Goal: Find specific page/section: Find specific page/section

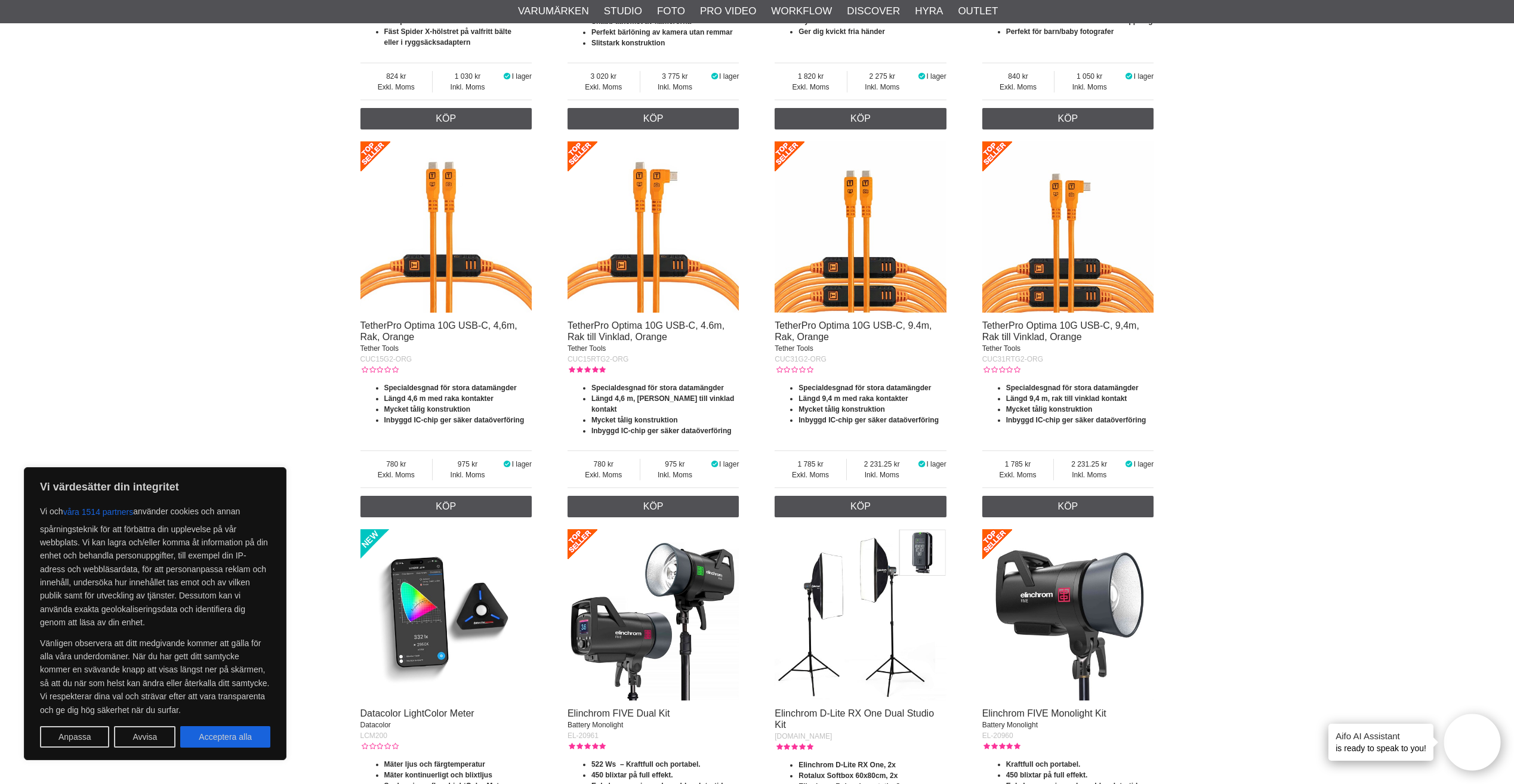
scroll to position [1850, 0]
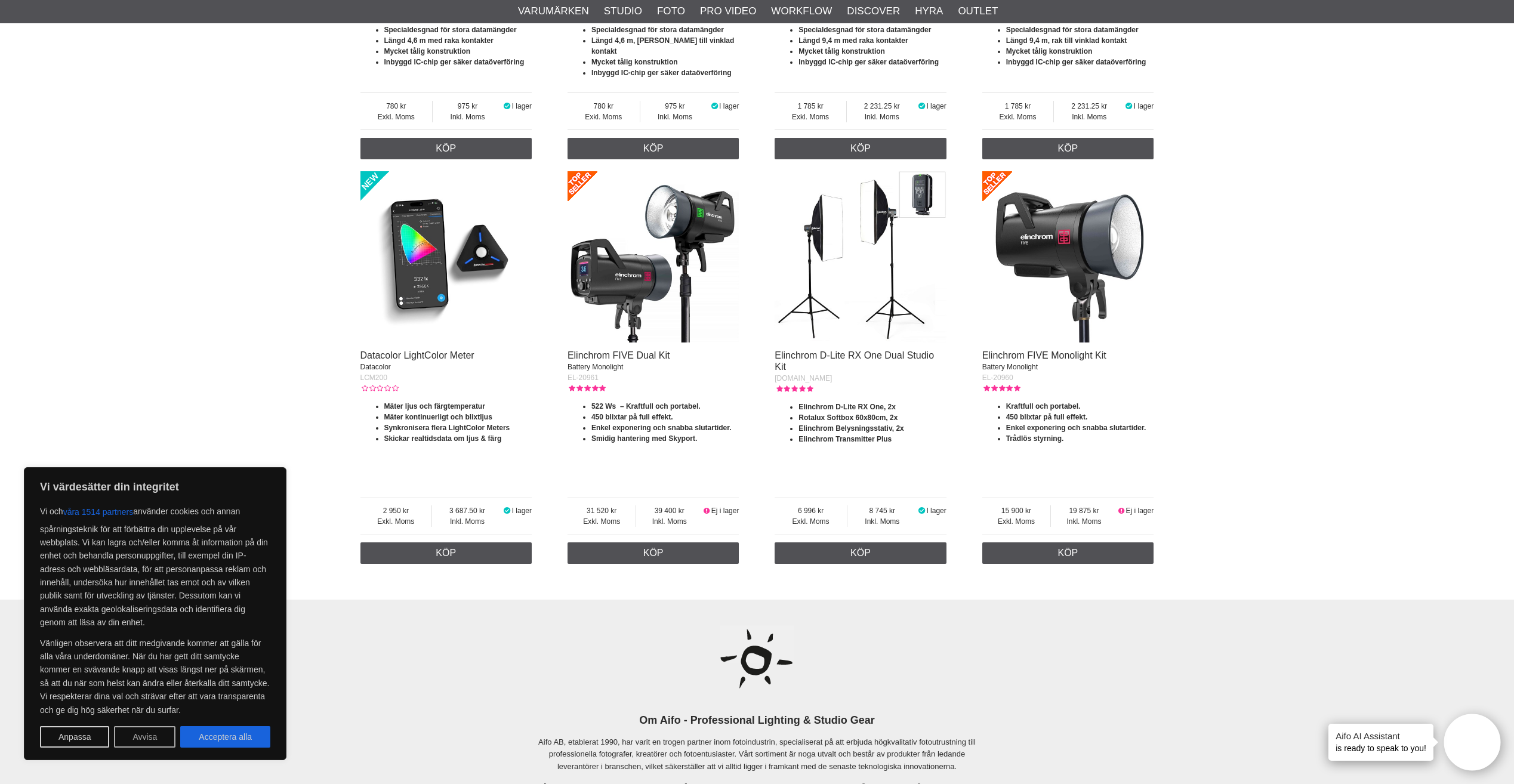
click at [139, 735] on button "Avvisa" at bounding box center [144, 736] width 61 height 22
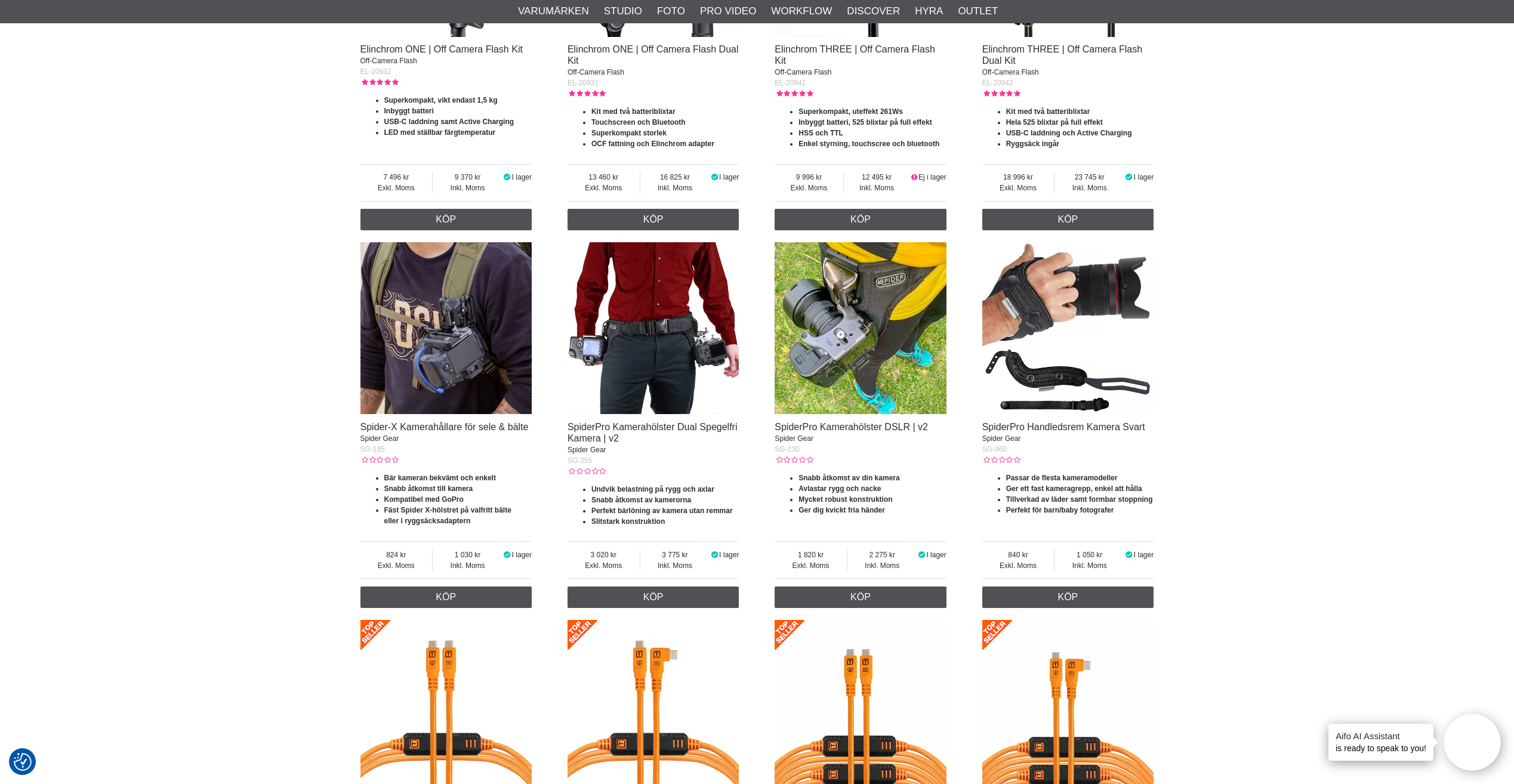
scroll to position [835, 0]
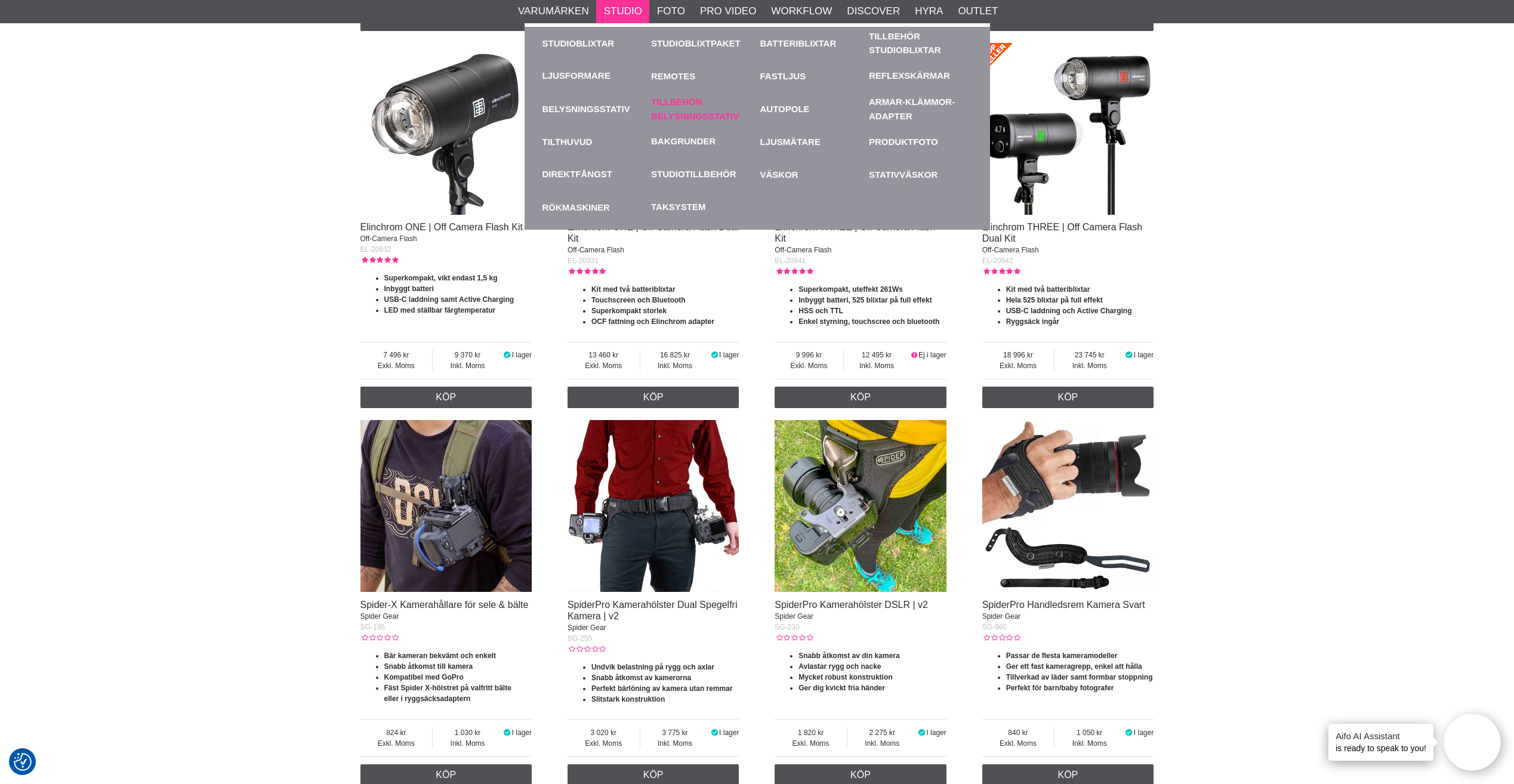
click at [690, 113] on link "Tillbehör Belysningsstativ" at bounding box center [703, 108] width 103 height 33
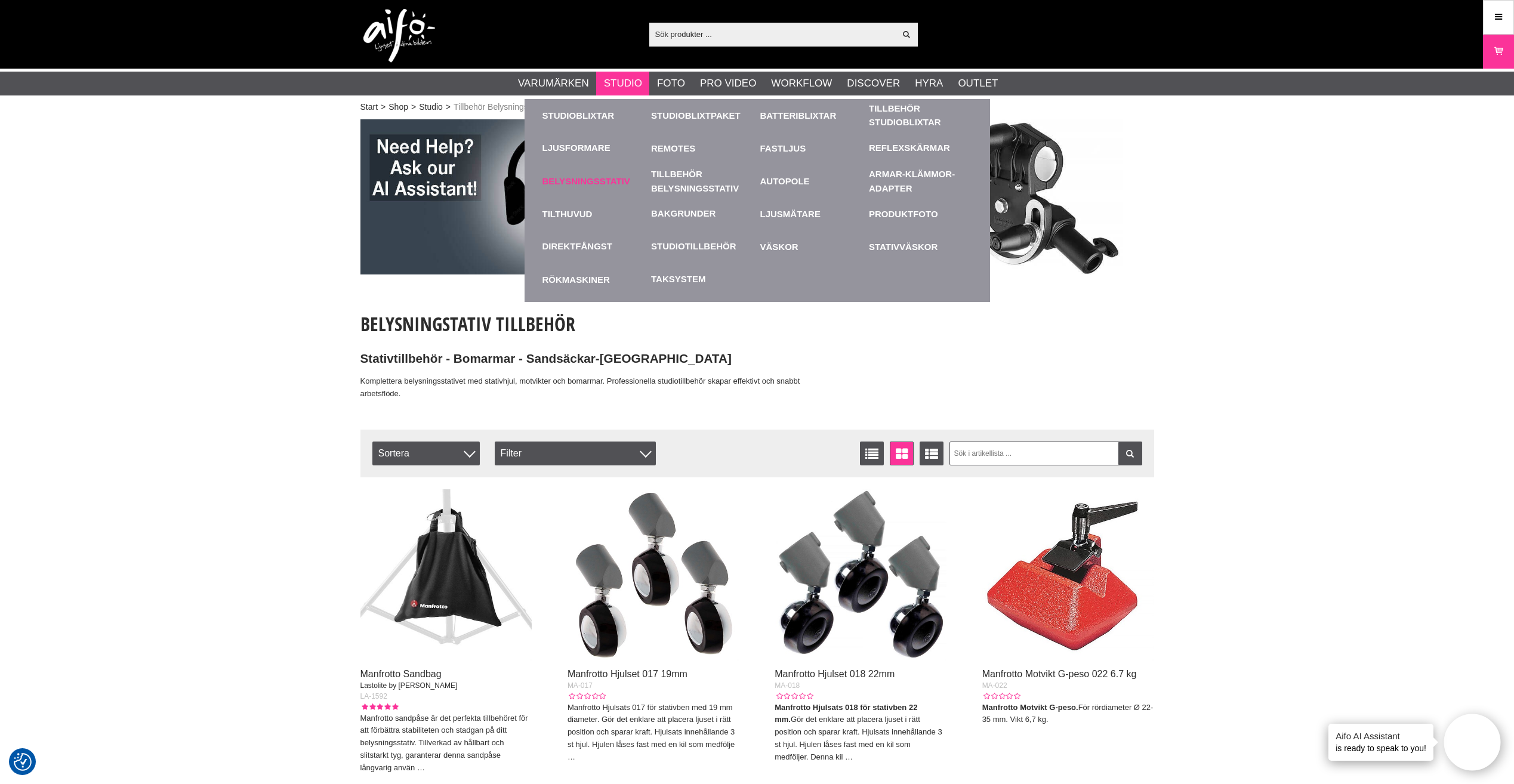
click at [592, 179] on link "Belysningsstativ" at bounding box center [594, 181] width 103 height 33
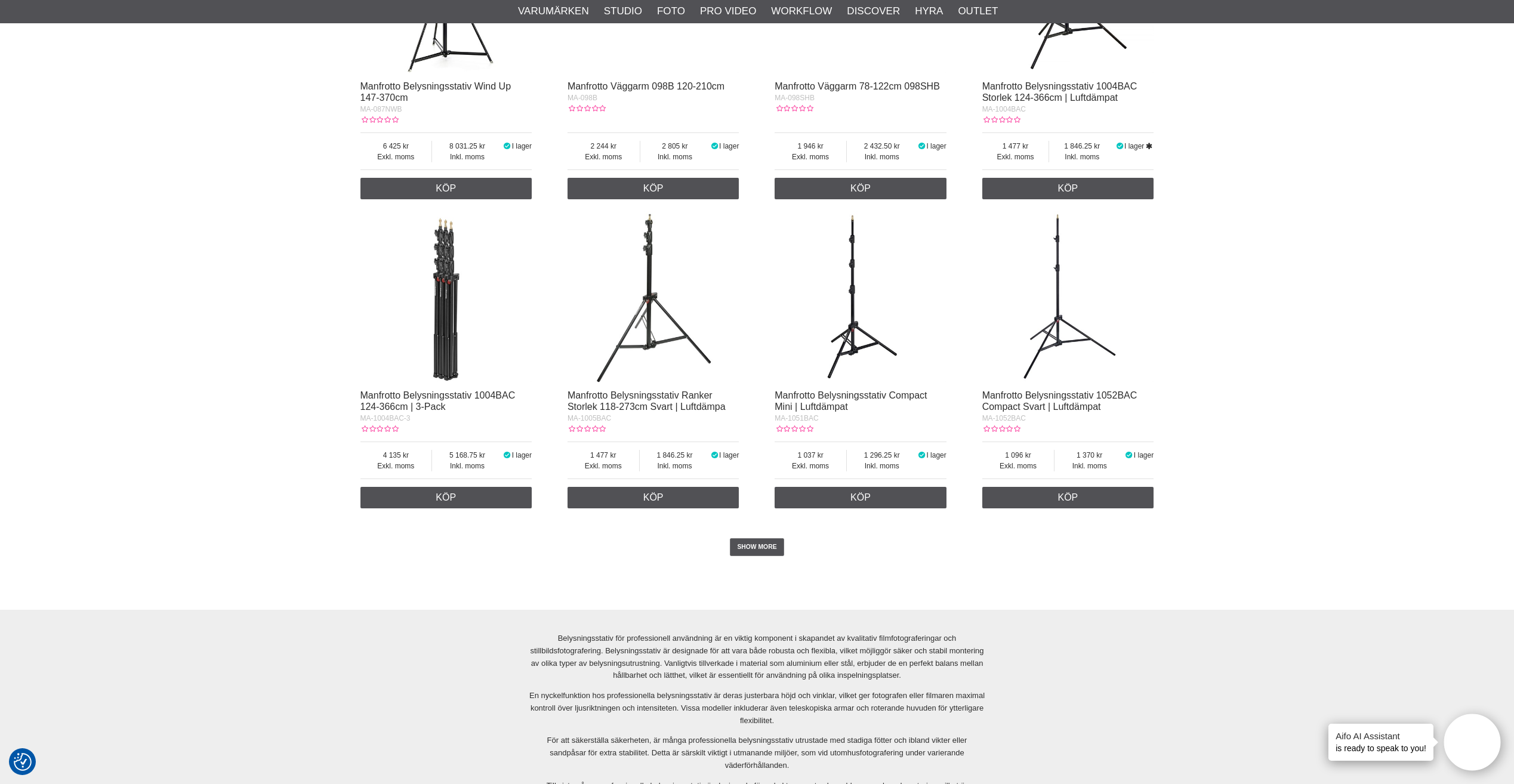
scroll to position [2267, 0]
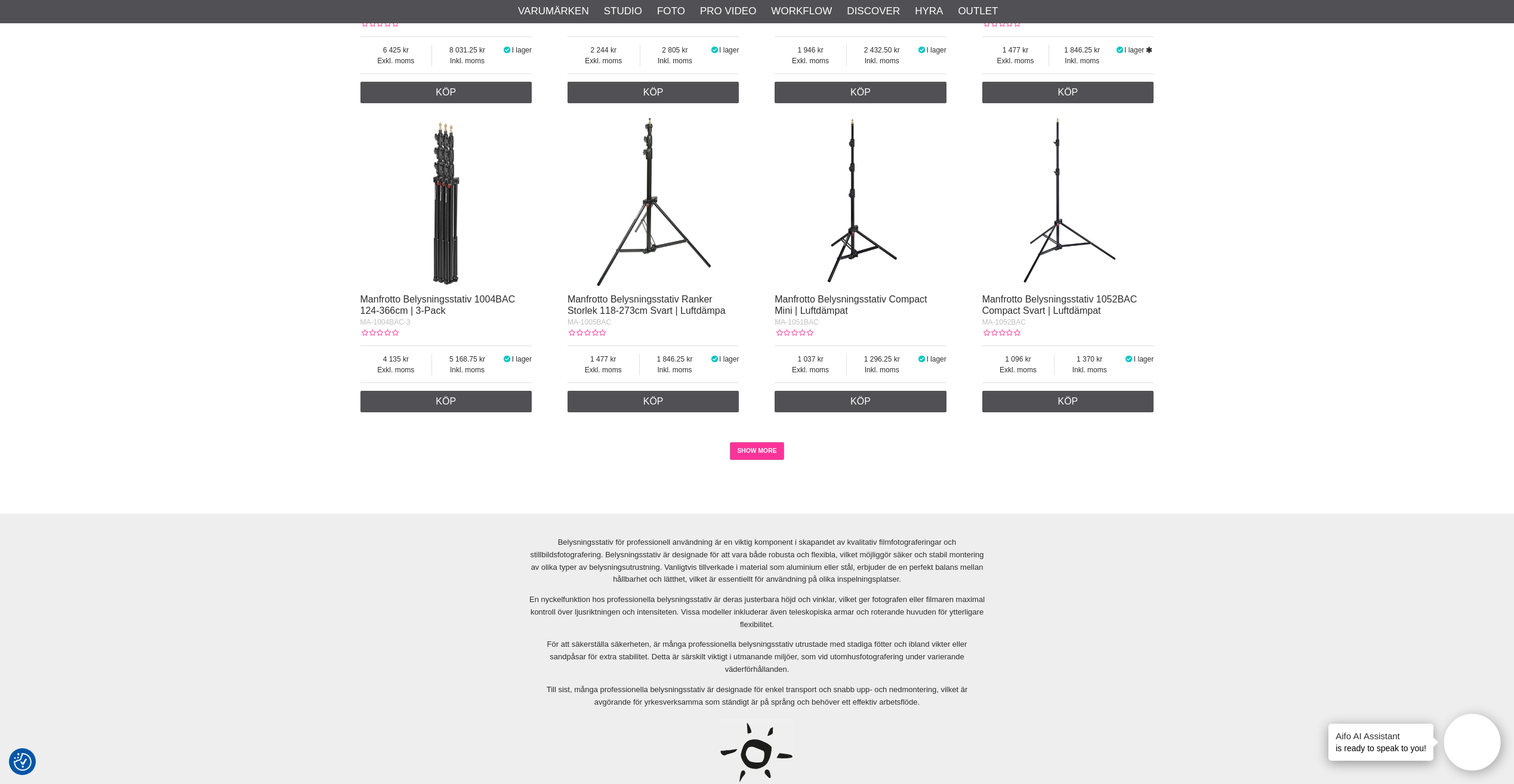
click at [759, 448] on link "SHOW MORE" at bounding box center [757, 450] width 54 height 18
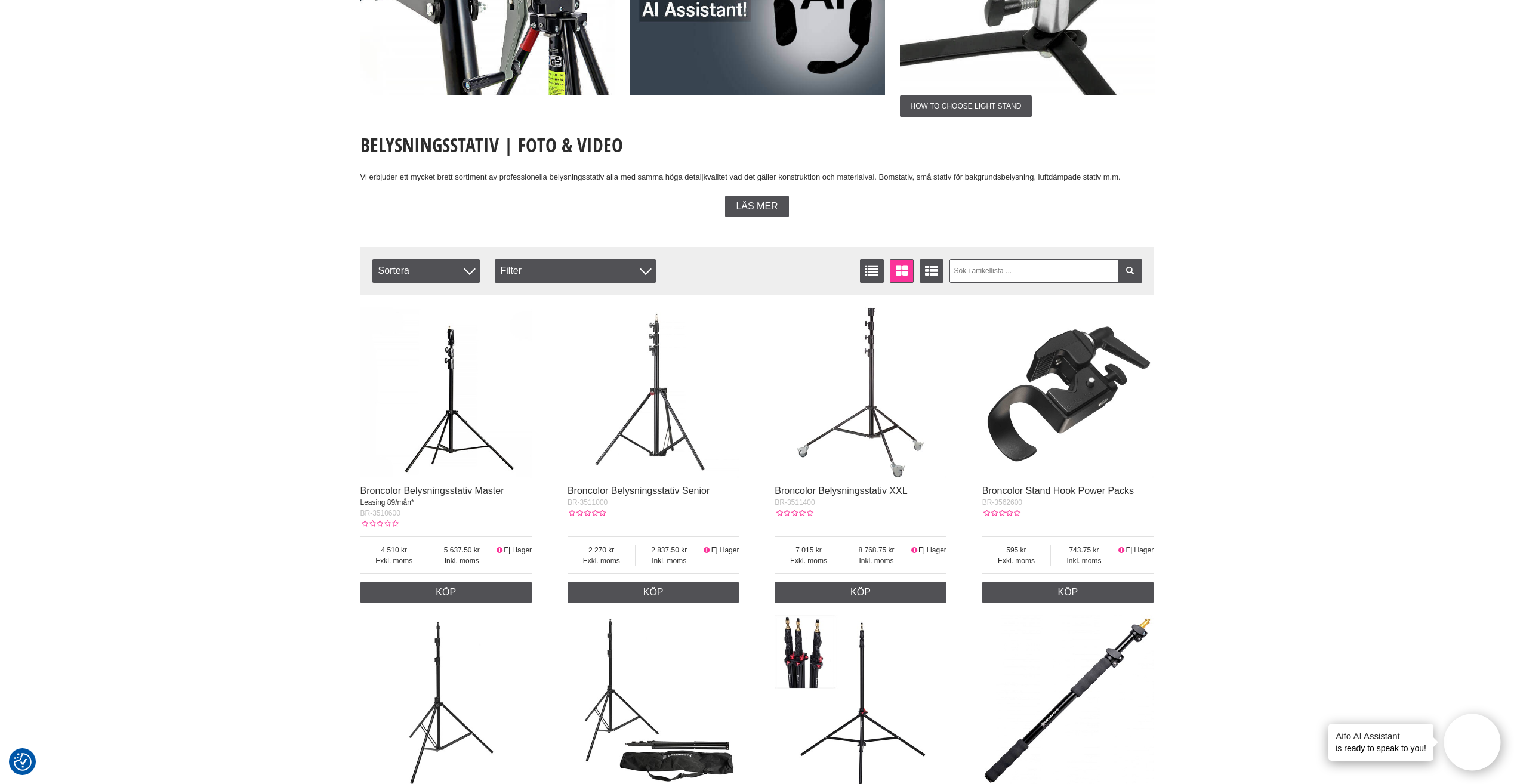
scroll to position [0, 0]
